Goal: Complete application form

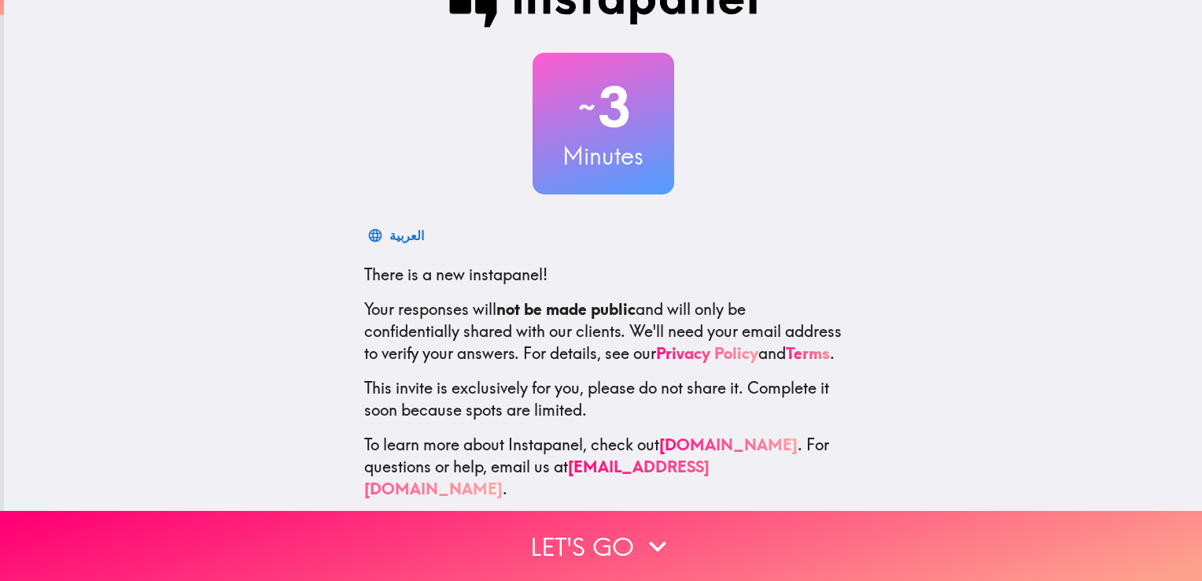
scroll to position [73, 0]
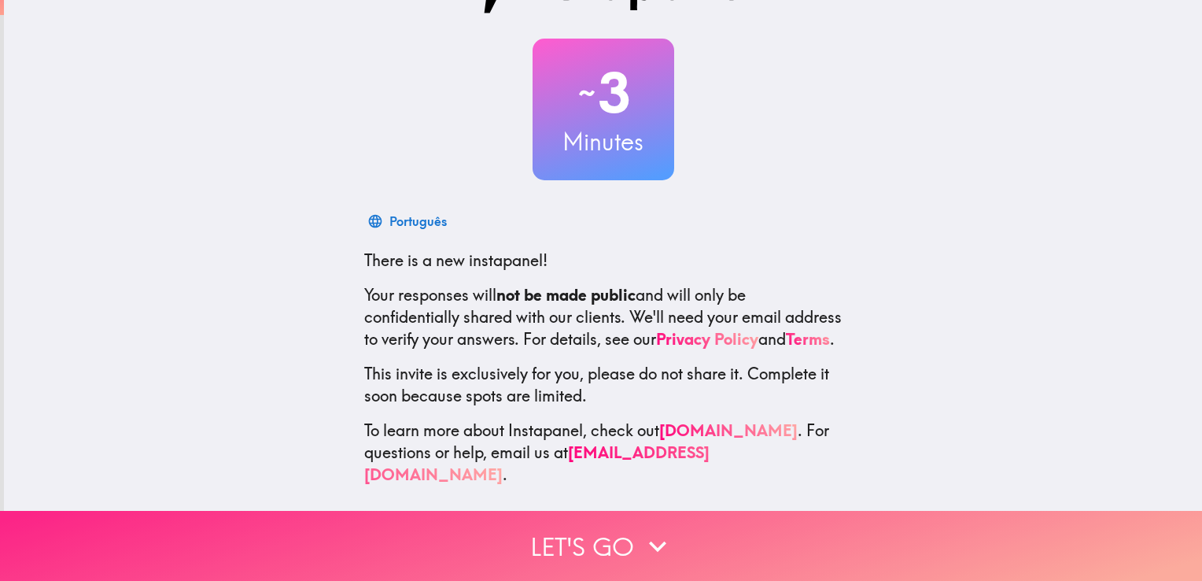
click at [652, 530] on icon "button" at bounding box center [658, 546] width 35 height 35
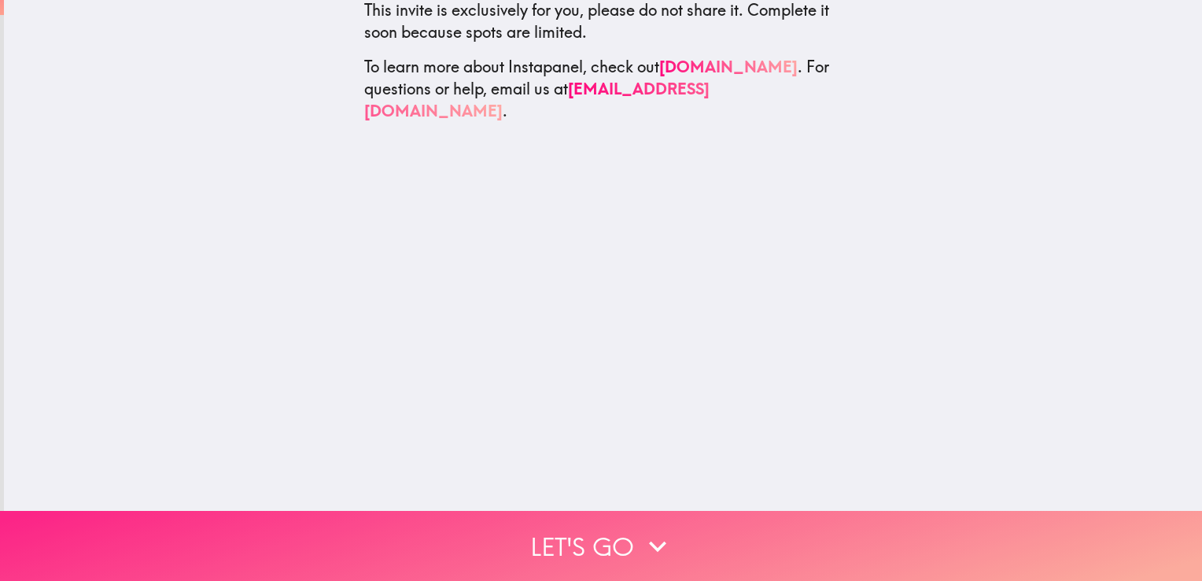
scroll to position [0, 0]
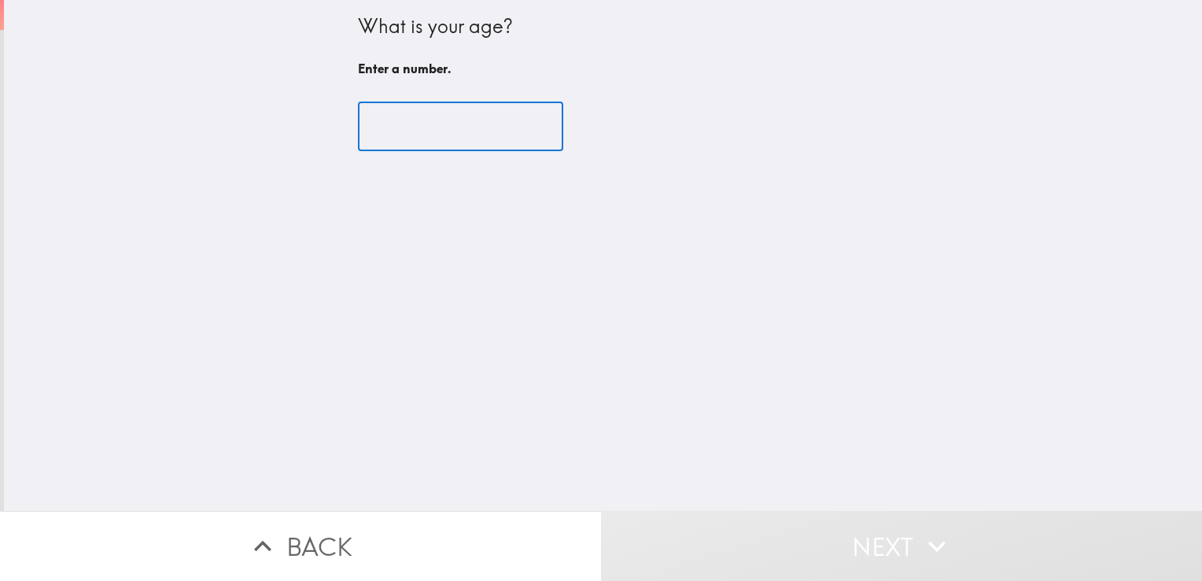
click at [476, 127] on input "number" at bounding box center [460, 126] width 205 height 49
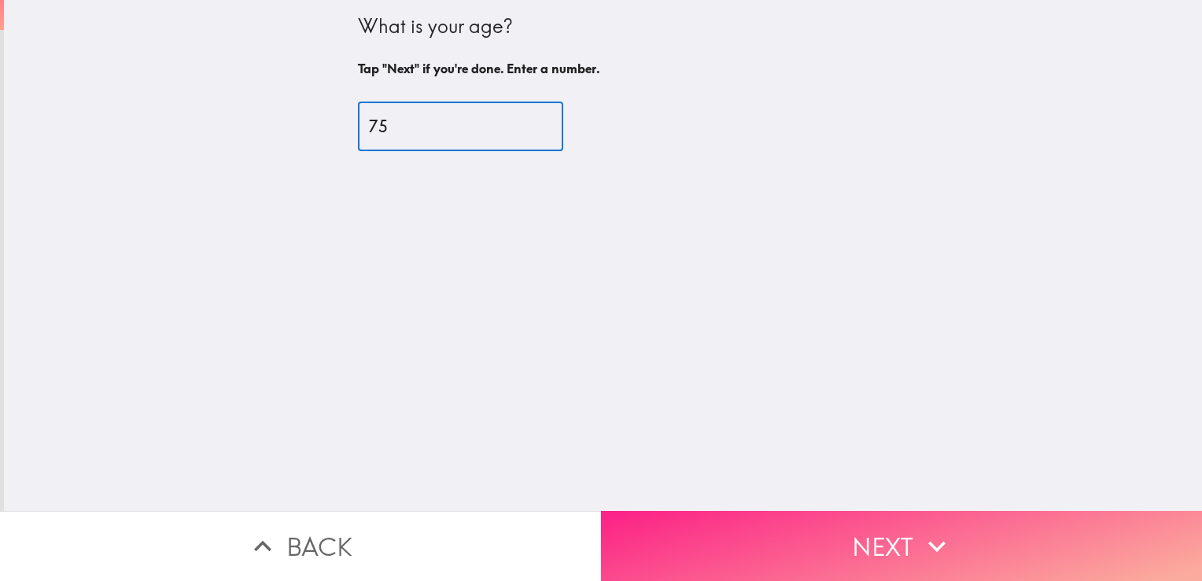
type input "75"
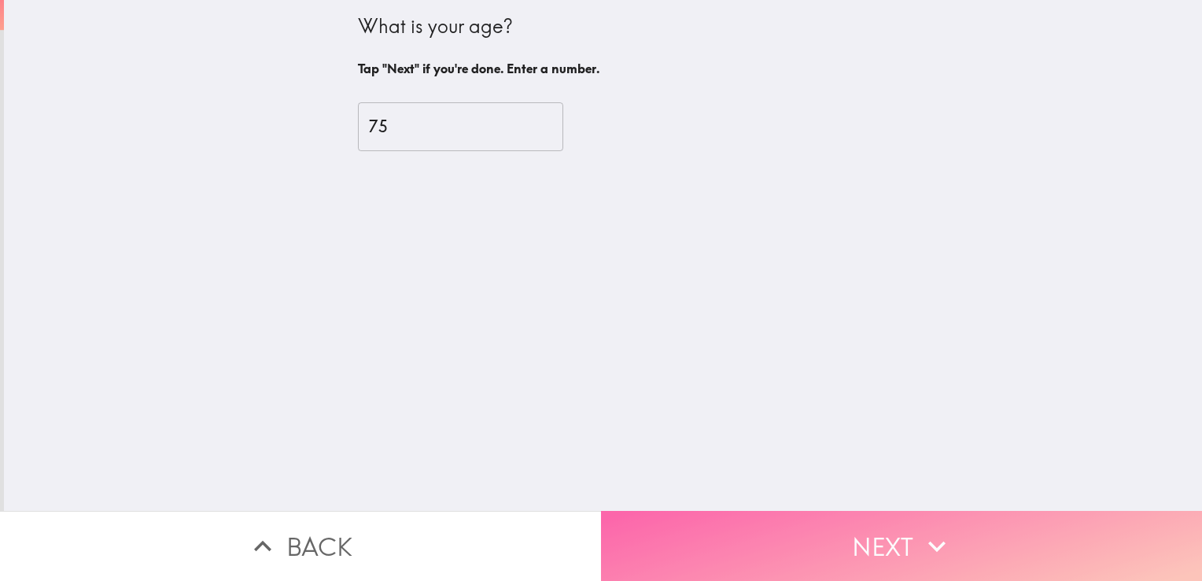
click at [841, 511] on button "Next" at bounding box center [901, 546] width 601 height 70
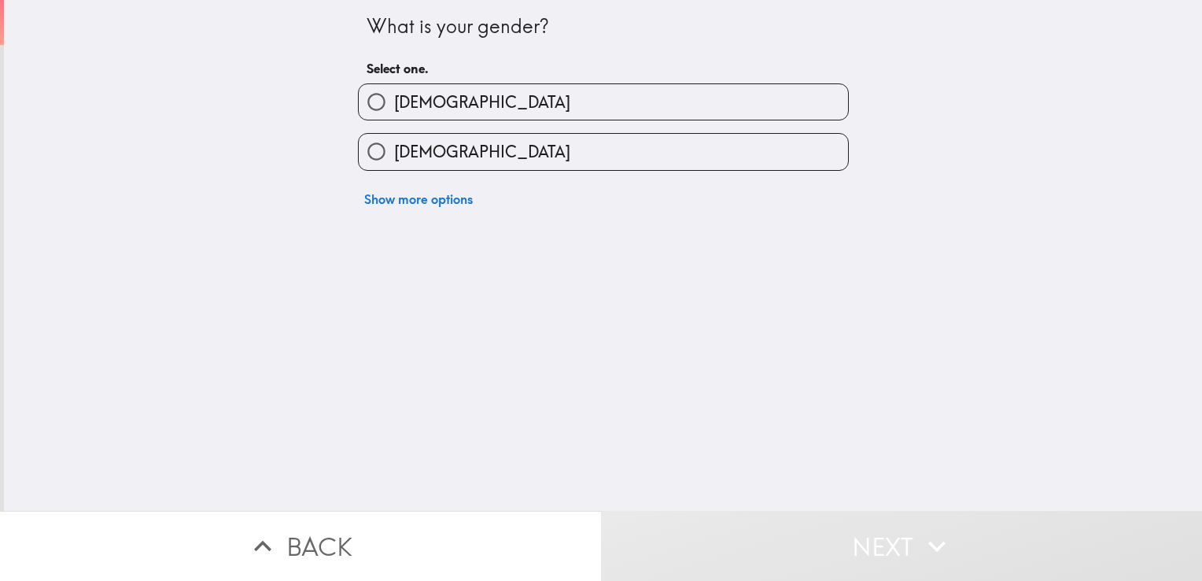
click at [689, 99] on label "[DEMOGRAPHIC_DATA]" at bounding box center [603, 101] width 489 height 35
click at [394, 99] on input "[DEMOGRAPHIC_DATA]" at bounding box center [376, 101] width 35 height 35
radio input "true"
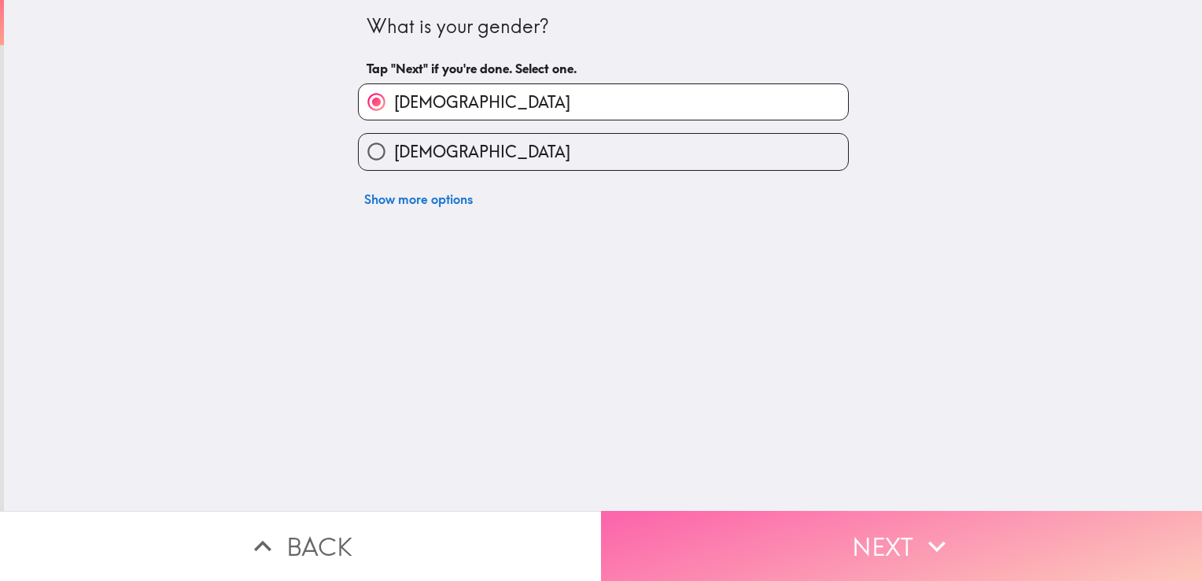
click at [844, 532] on button "Next" at bounding box center [901, 546] width 601 height 70
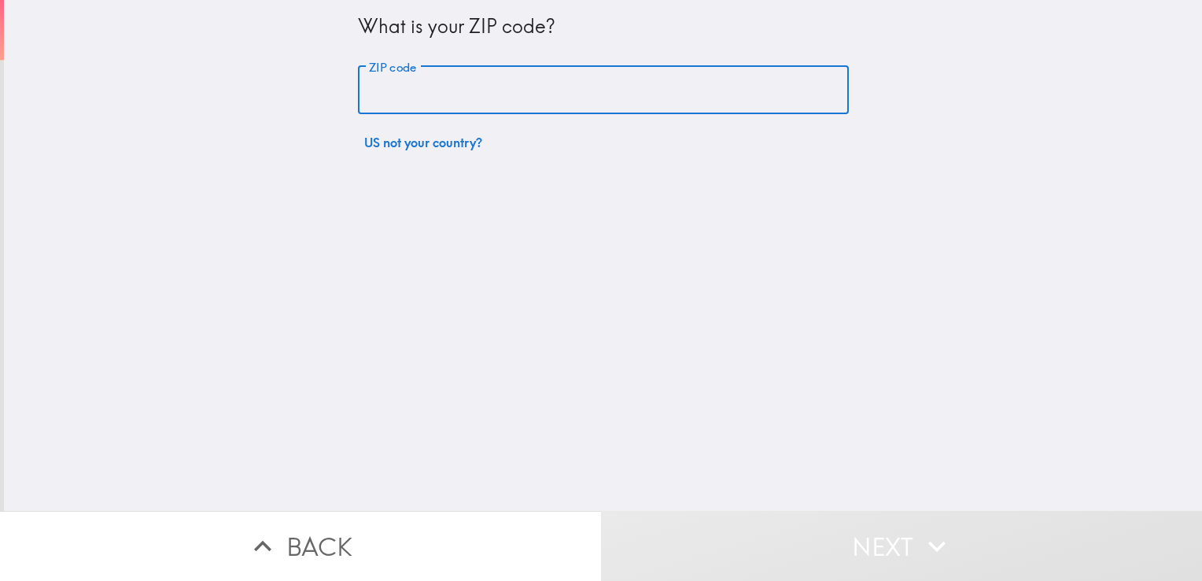
click at [672, 83] on input "ZIP code" at bounding box center [603, 90] width 491 height 49
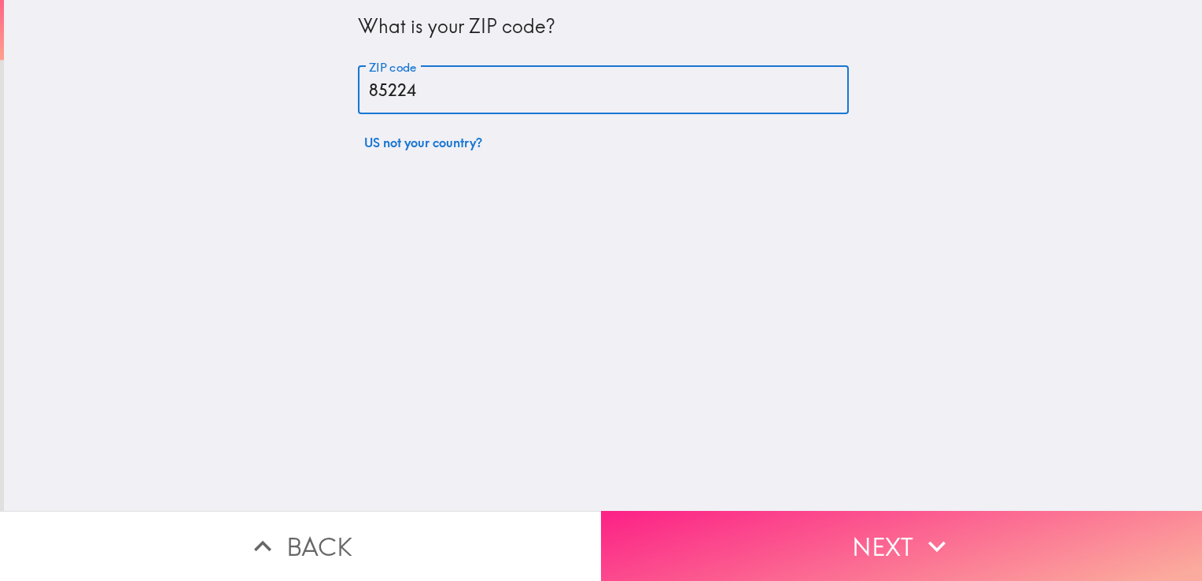
type input "85224"
click at [880, 527] on button "Next" at bounding box center [901, 546] width 601 height 70
